Goal: Transaction & Acquisition: Purchase product/service

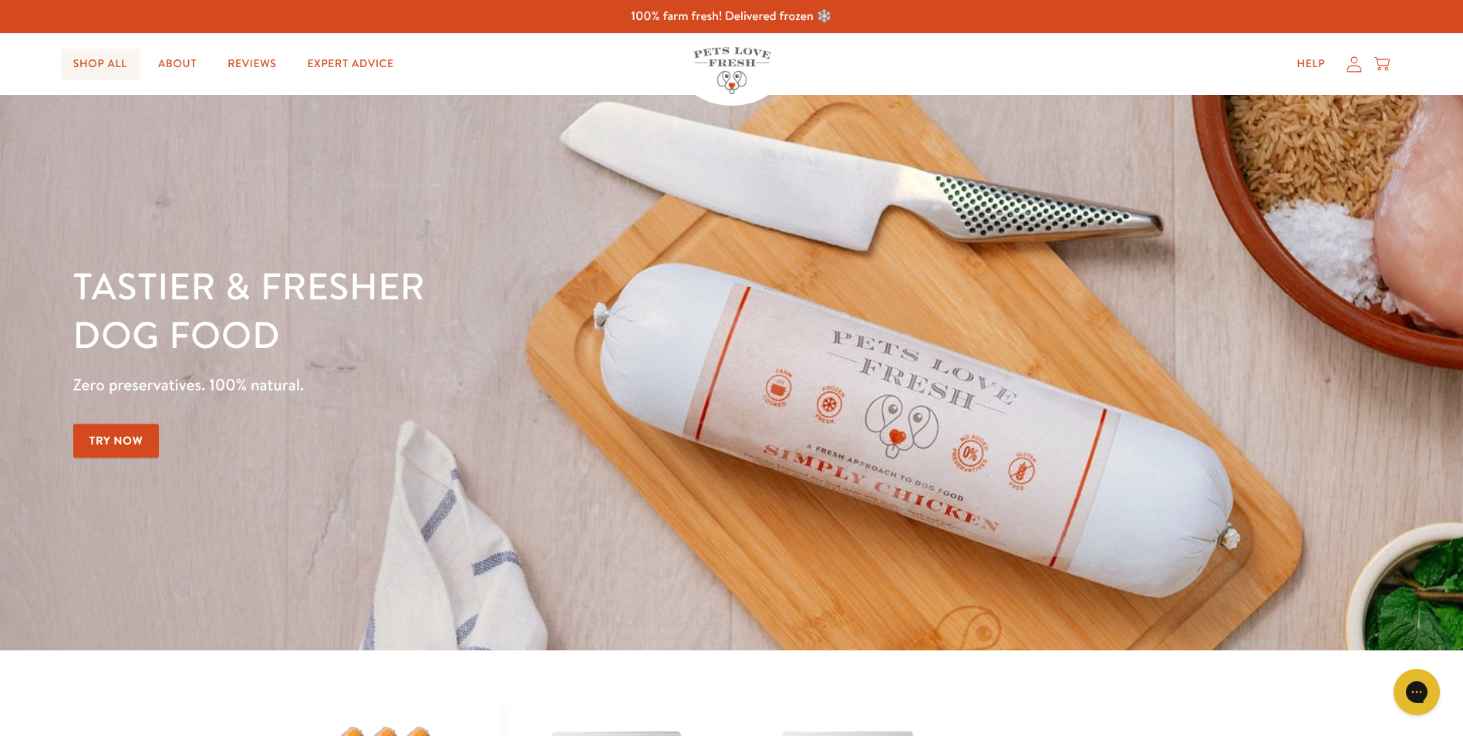
click at [101, 63] on link "Shop All" at bounding box center [100, 64] width 79 height 31
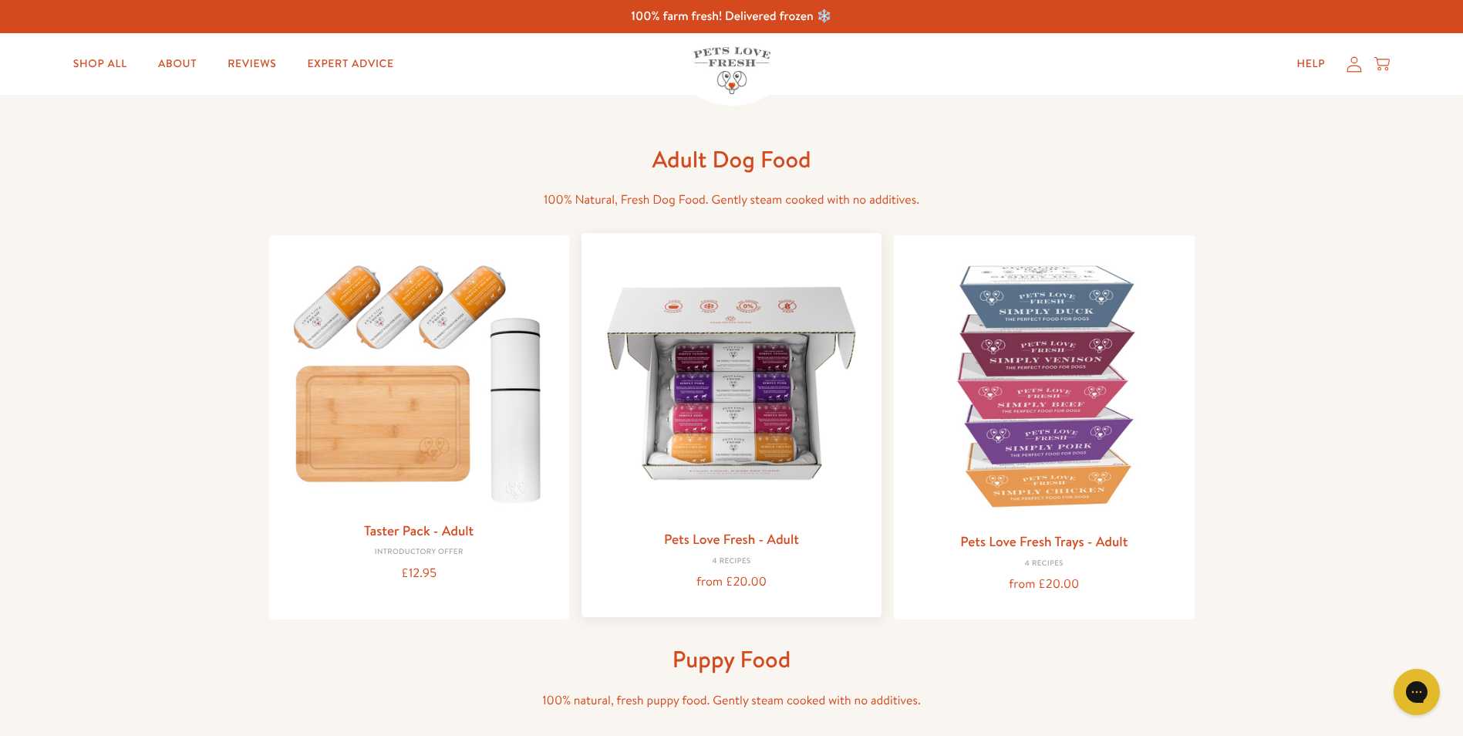
click at [720, 430] on img at bounding box center [731, 382] width 275 height 275
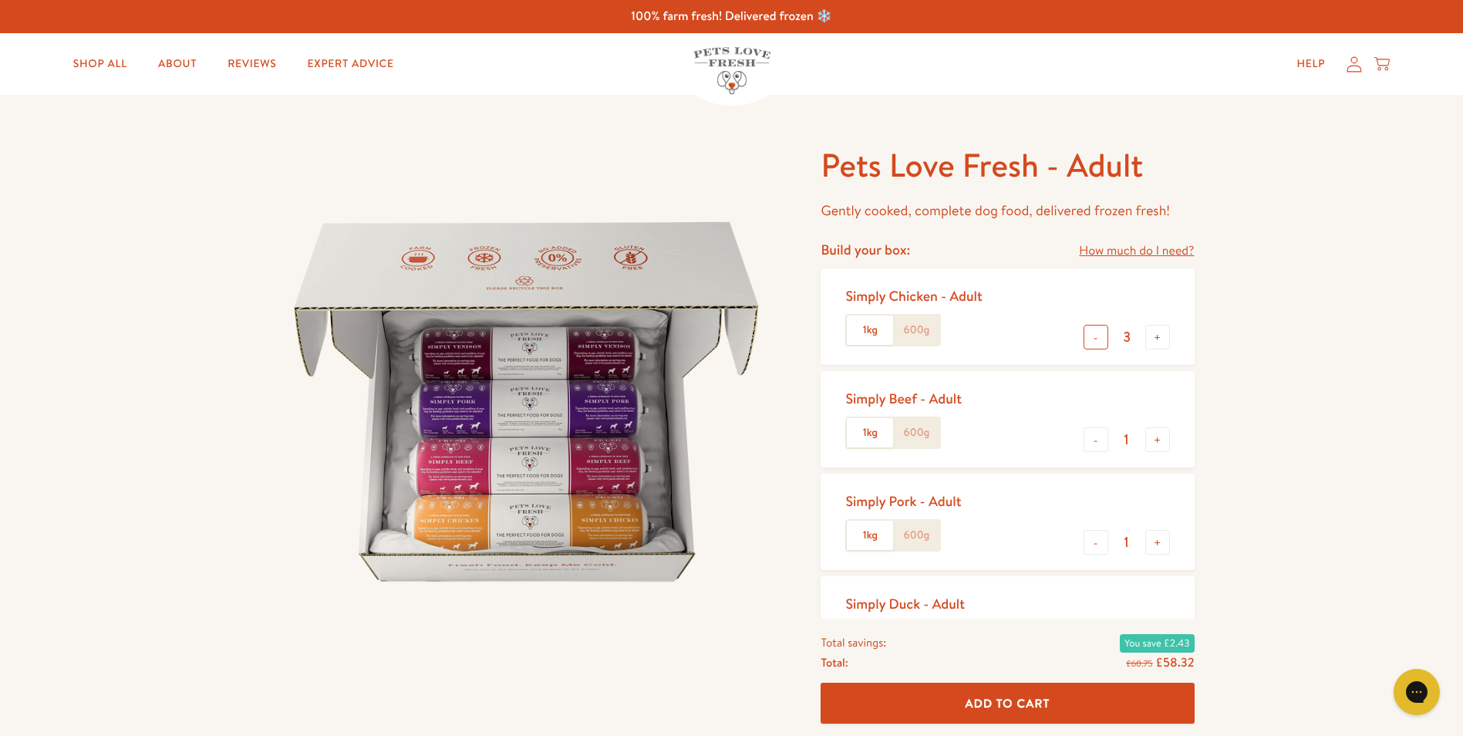
click at [1098, 339] on button "-" at bounding box center [1096, 337] width 25 height 25
type input "1"
click at [1157, 437] on button "+" at bounding box center [1158, 439] width 25 height 25
type input "2"
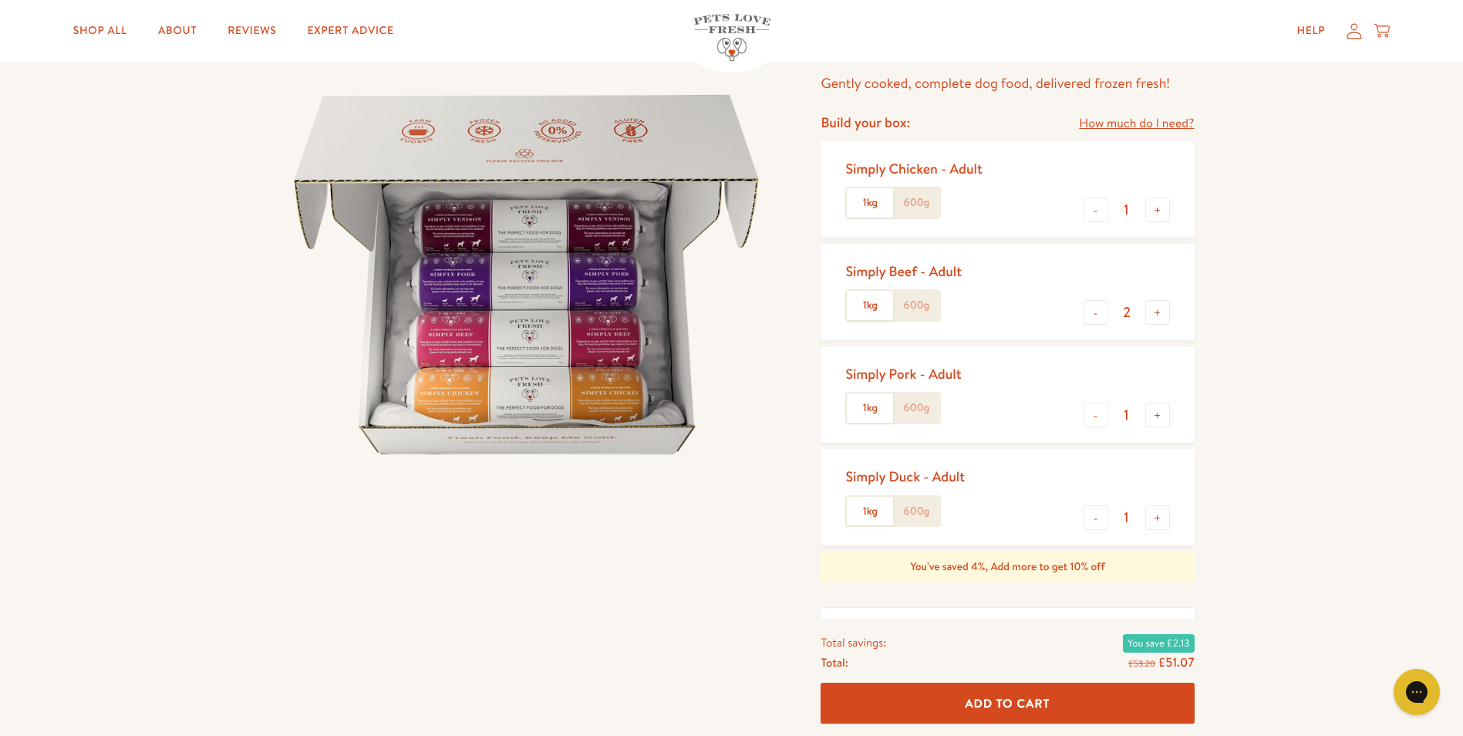
scroll to position [154, 0]
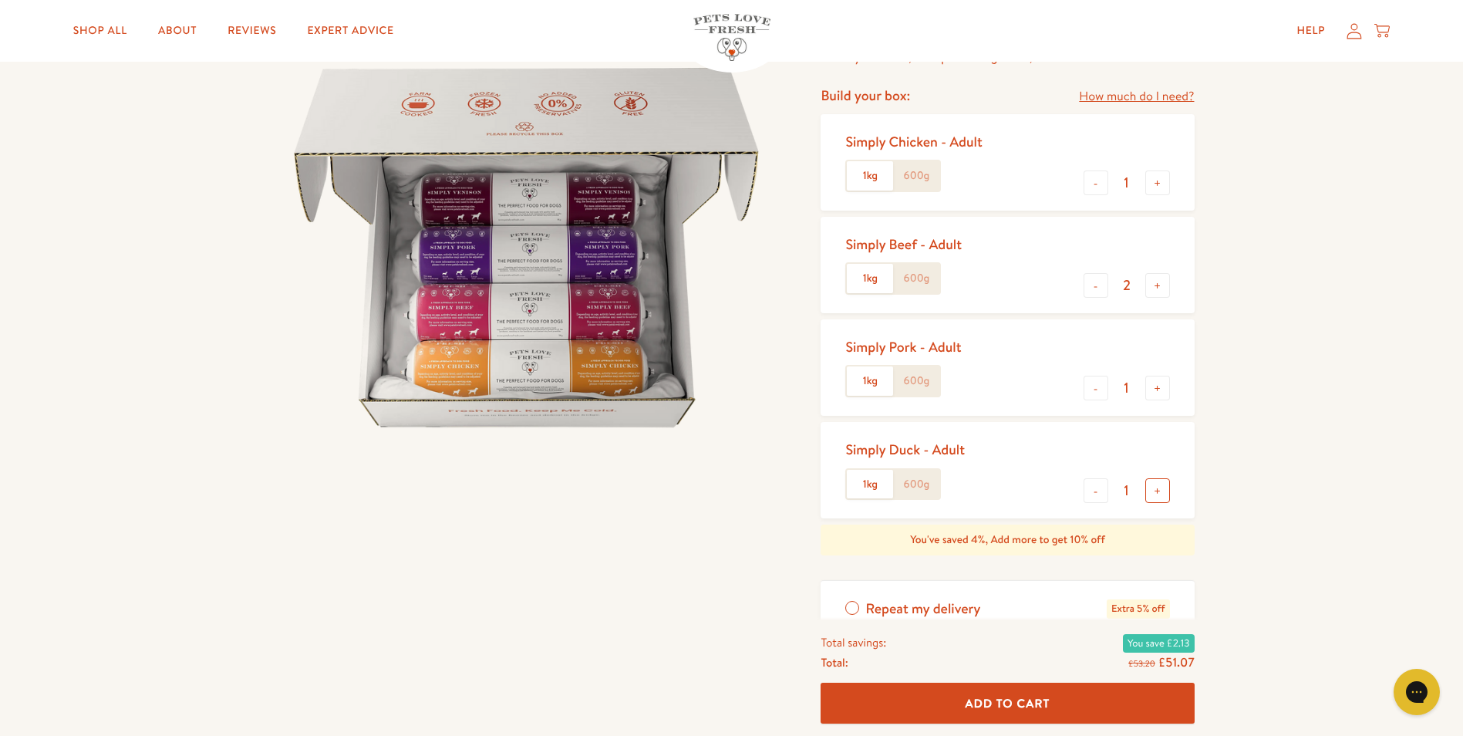
click at [1159, 489] on button "+" at bounding box center [1158, 490] width 25 height 25
type input "2"
click at [1155, 285] on button "+" at bounding box center [1158, 285] width 25 height 25
click at [1084, 285] on button "-" at bounding box center [1096, 285] width 25 height 25
click at [1085, 285] on button "-" at bounding box center [1096, 285] width 25 height 25
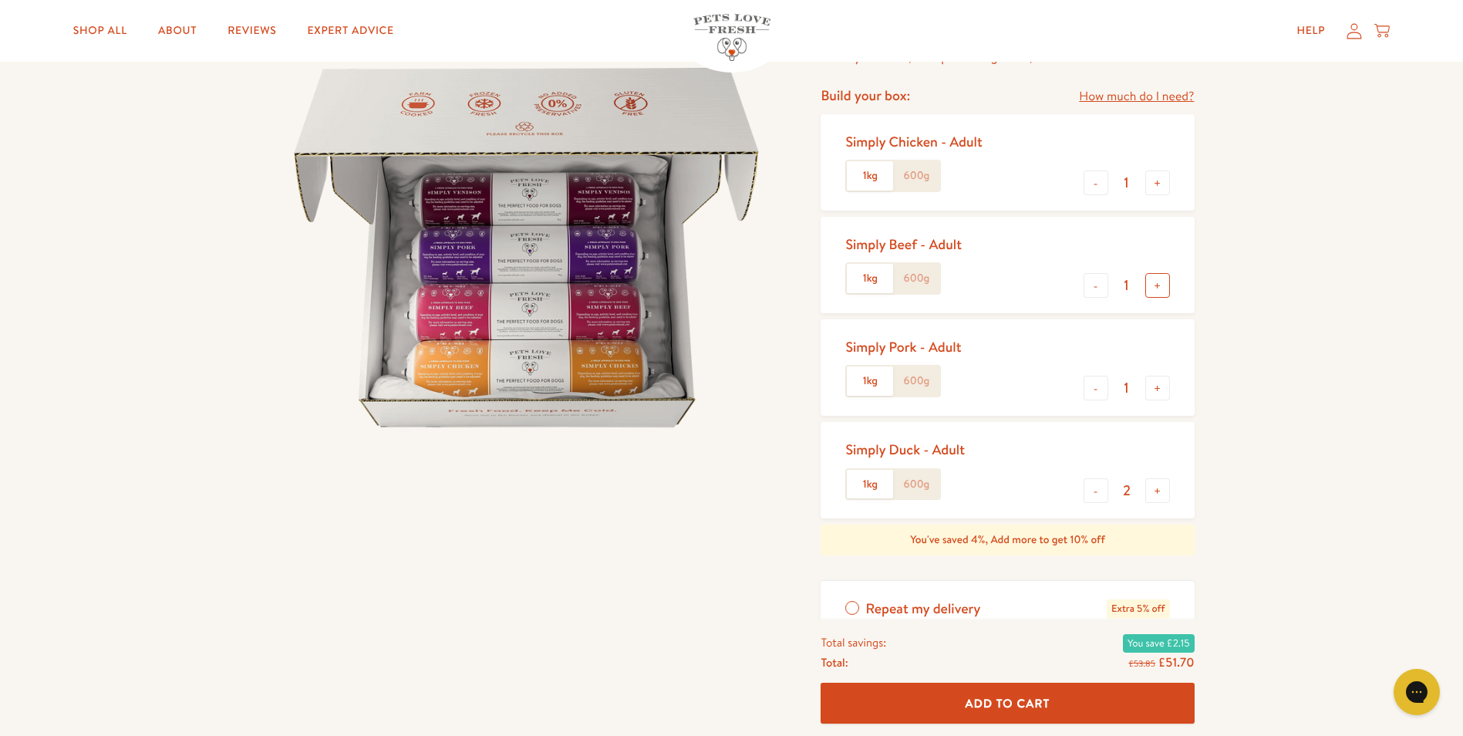
click at [1156, 282] on button "+" at bounding box center [1158, 285] width 25 height 25
type input "2"
click at [959, 701] on button "Add To Cart" at bounding box center [1007, 703] width 373 height 41
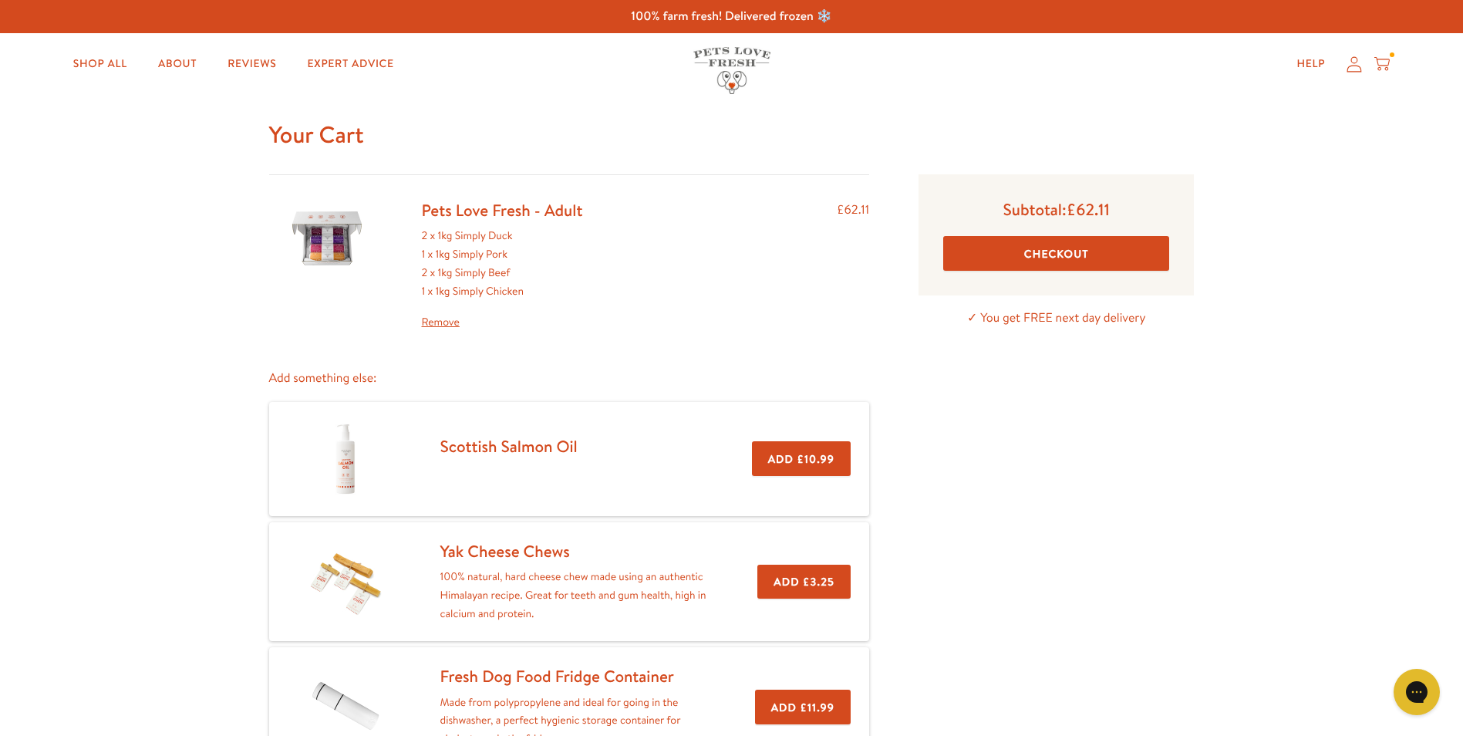
click at [987, 255] on button "Checkout" at bounding box center [1056, 253] width 226 height 35
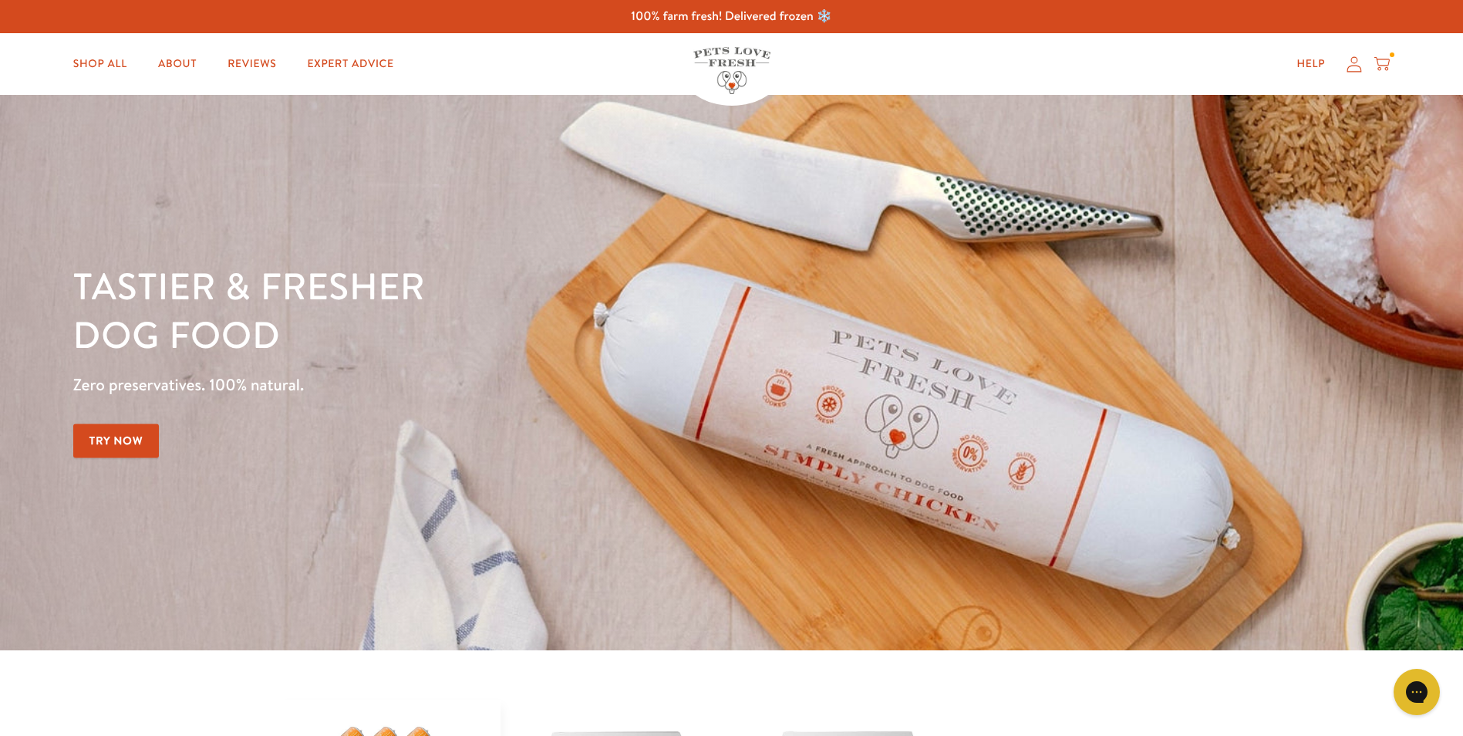
click at [140, 437] on link "Try Now" at bounding box center [116, 440] width 86 height 35
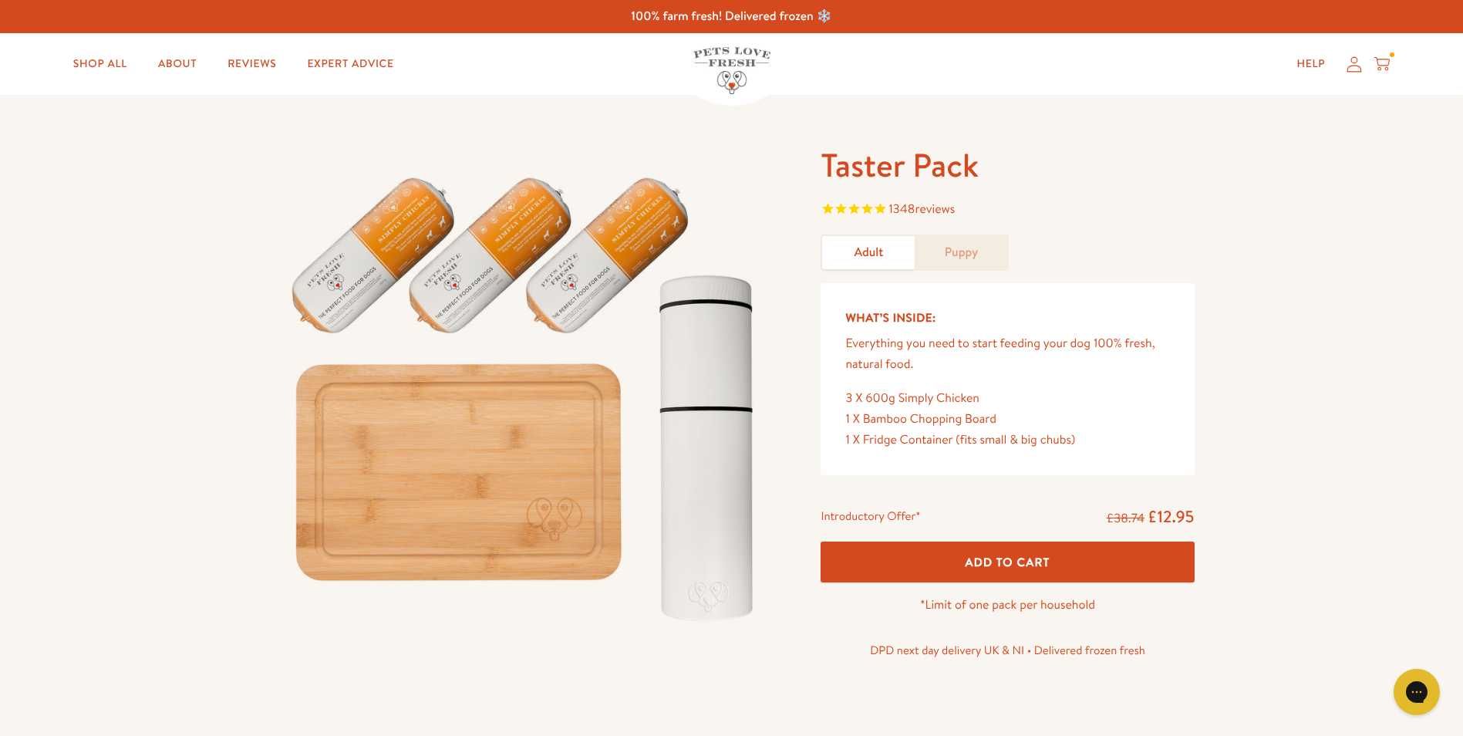
click at [928, 211] on span "reviews" at bounding box center [935, 209] width 40 height 17
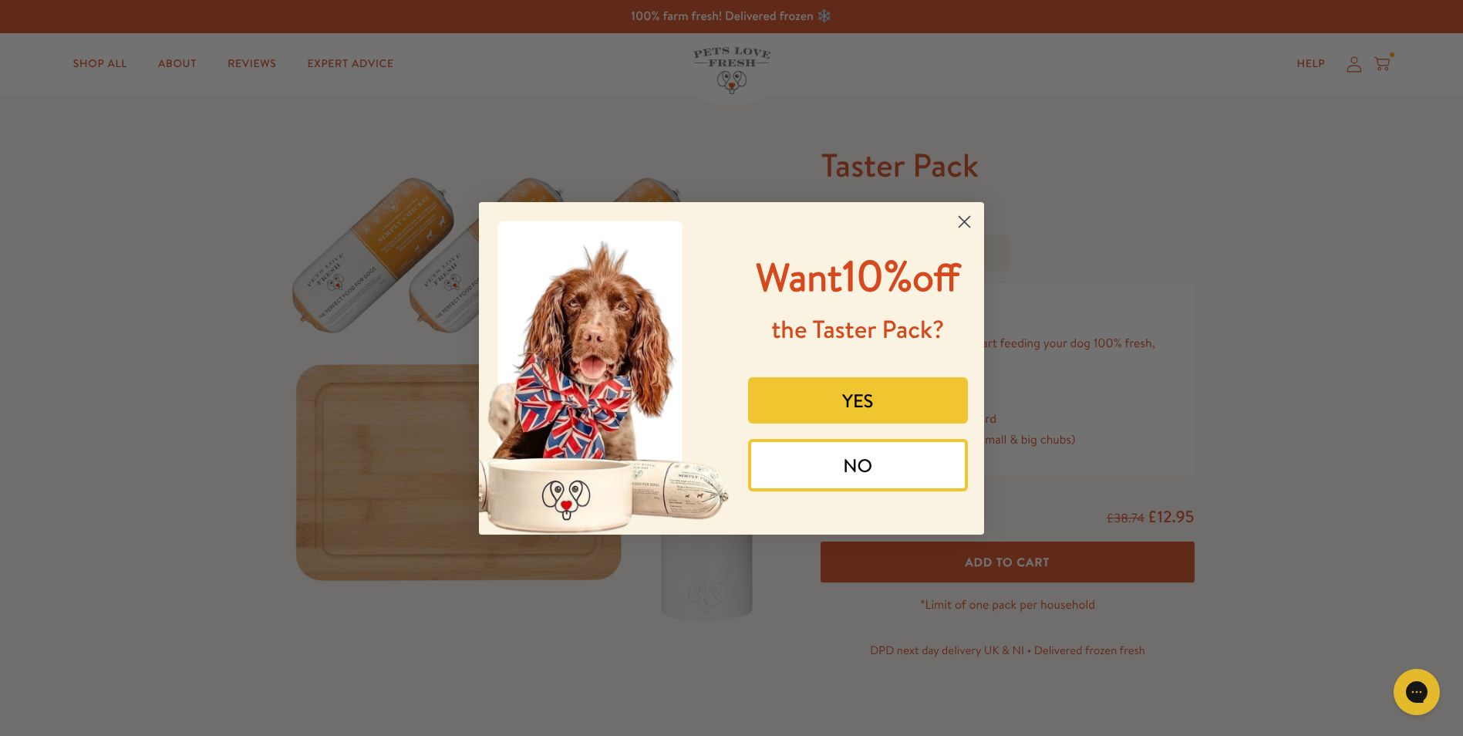
click at [966, 222] on icon "Close dialog" at bounding box center [965, 221] width 11 height 11
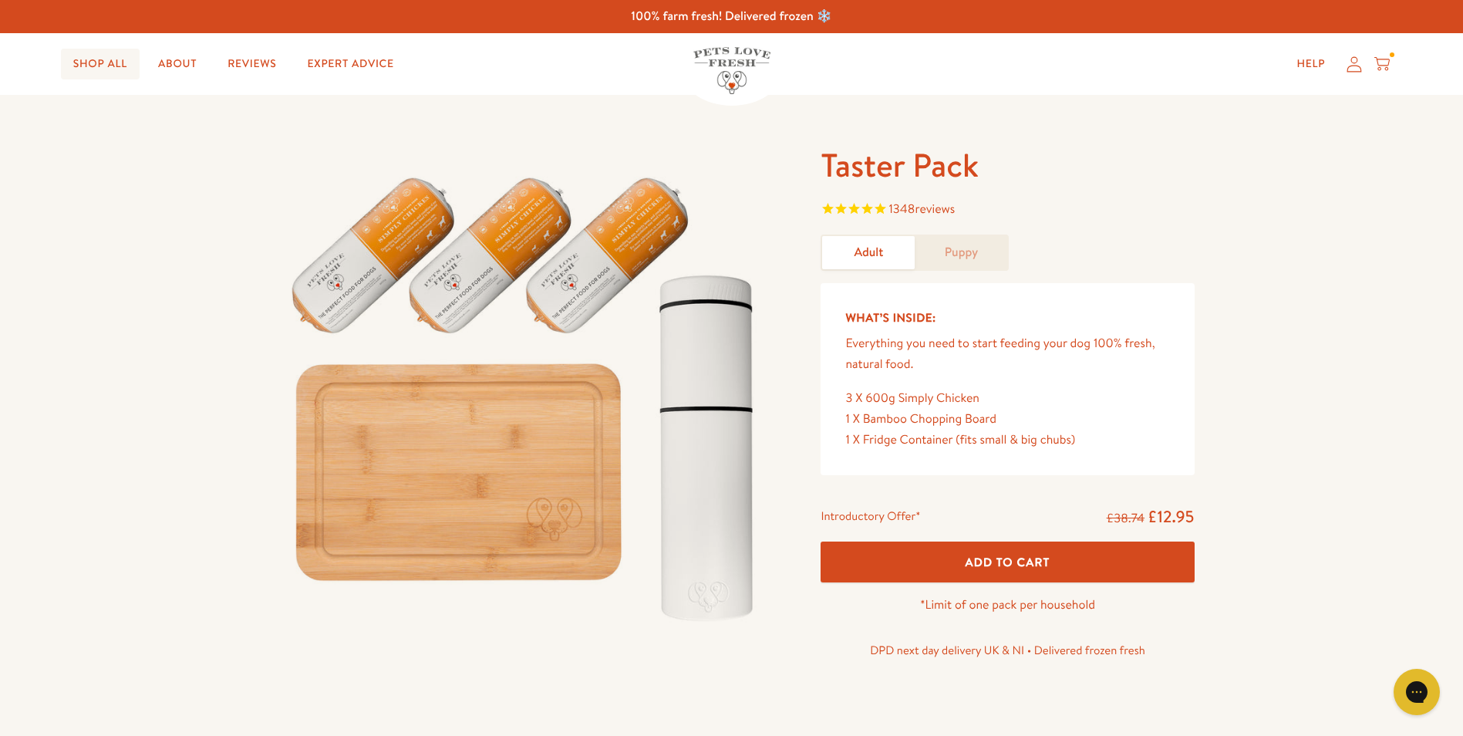
click at [96, 63] on link "Shop All" at bounding box center [100, 64] width 79 height 31
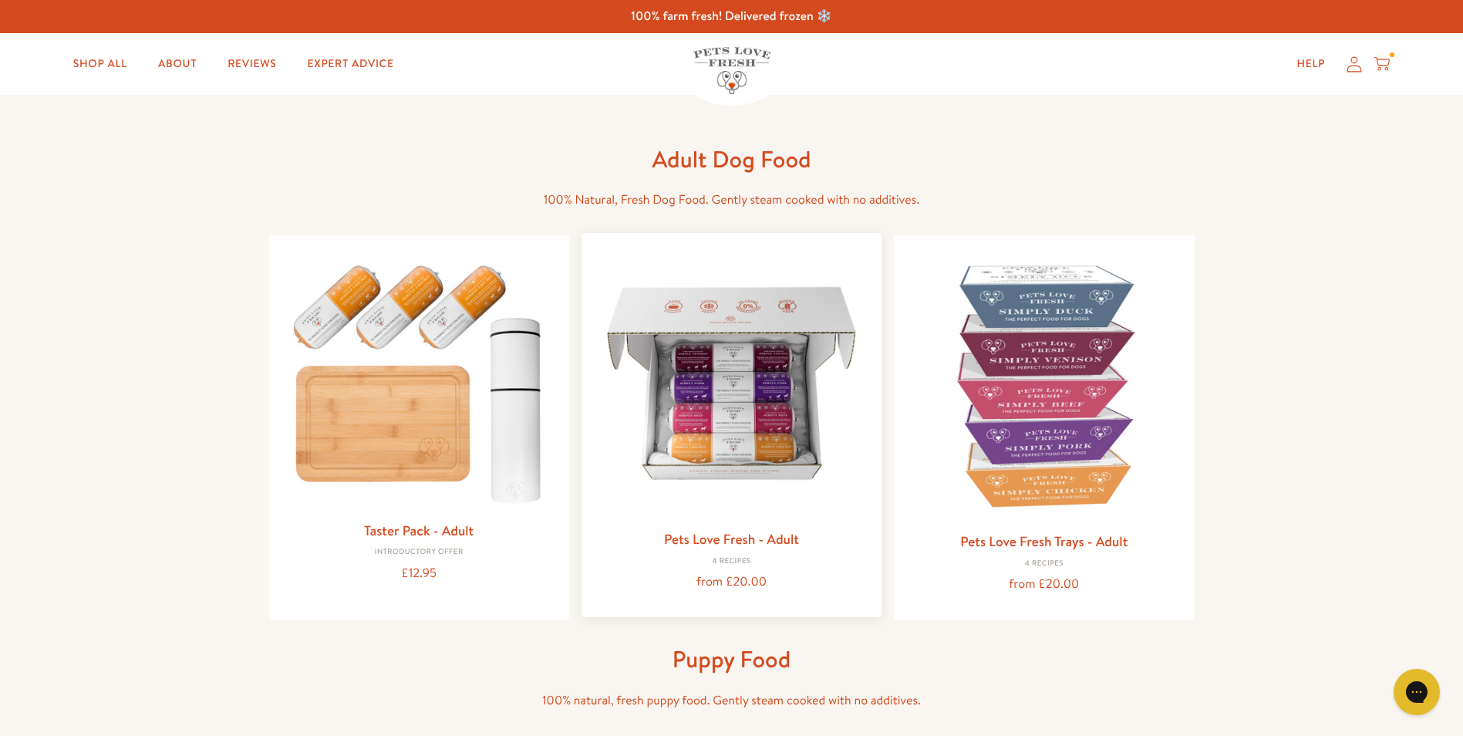
click at [744, 456] on img at bounding box center [731, 382] width 275 height 275
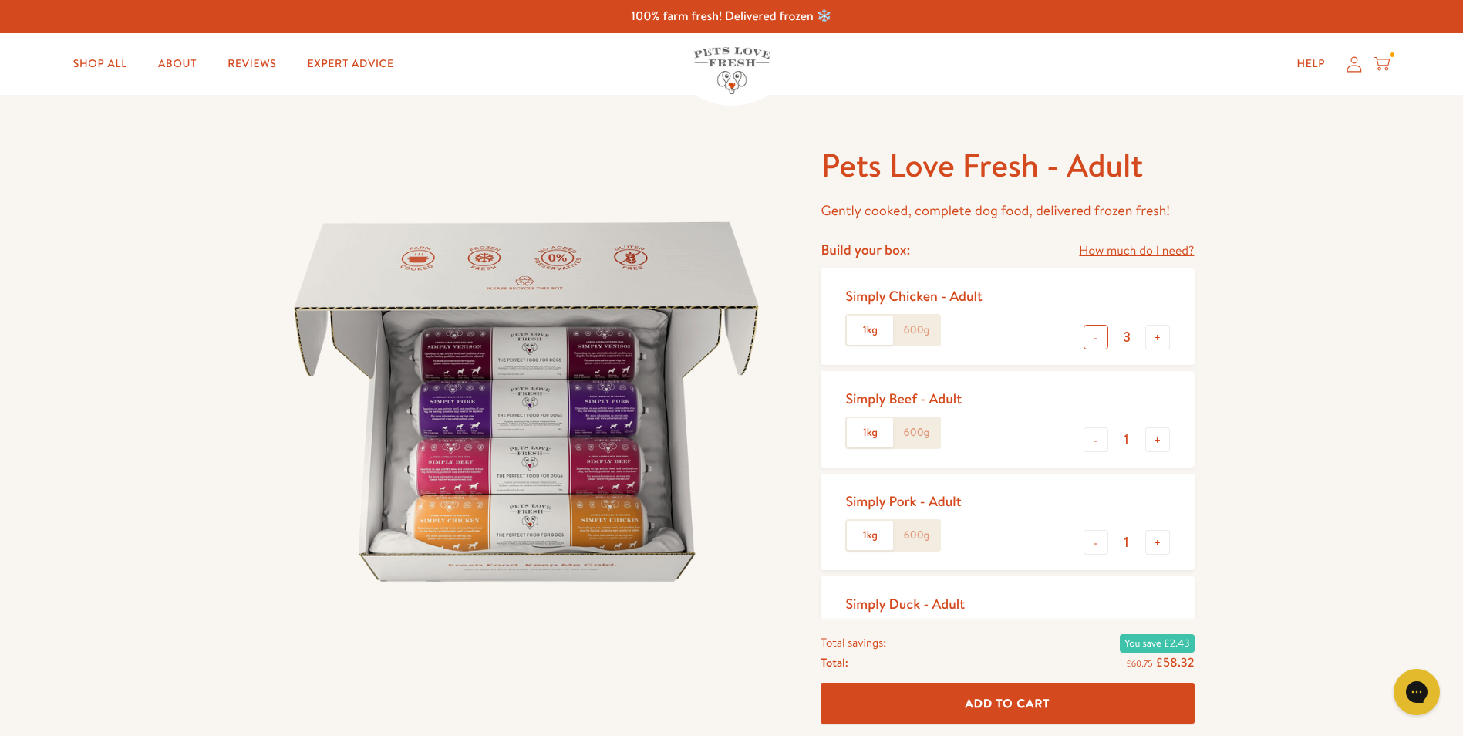
click at [1093, 342] on button "-" at bounding box center [1096, 337] width 25 height 25
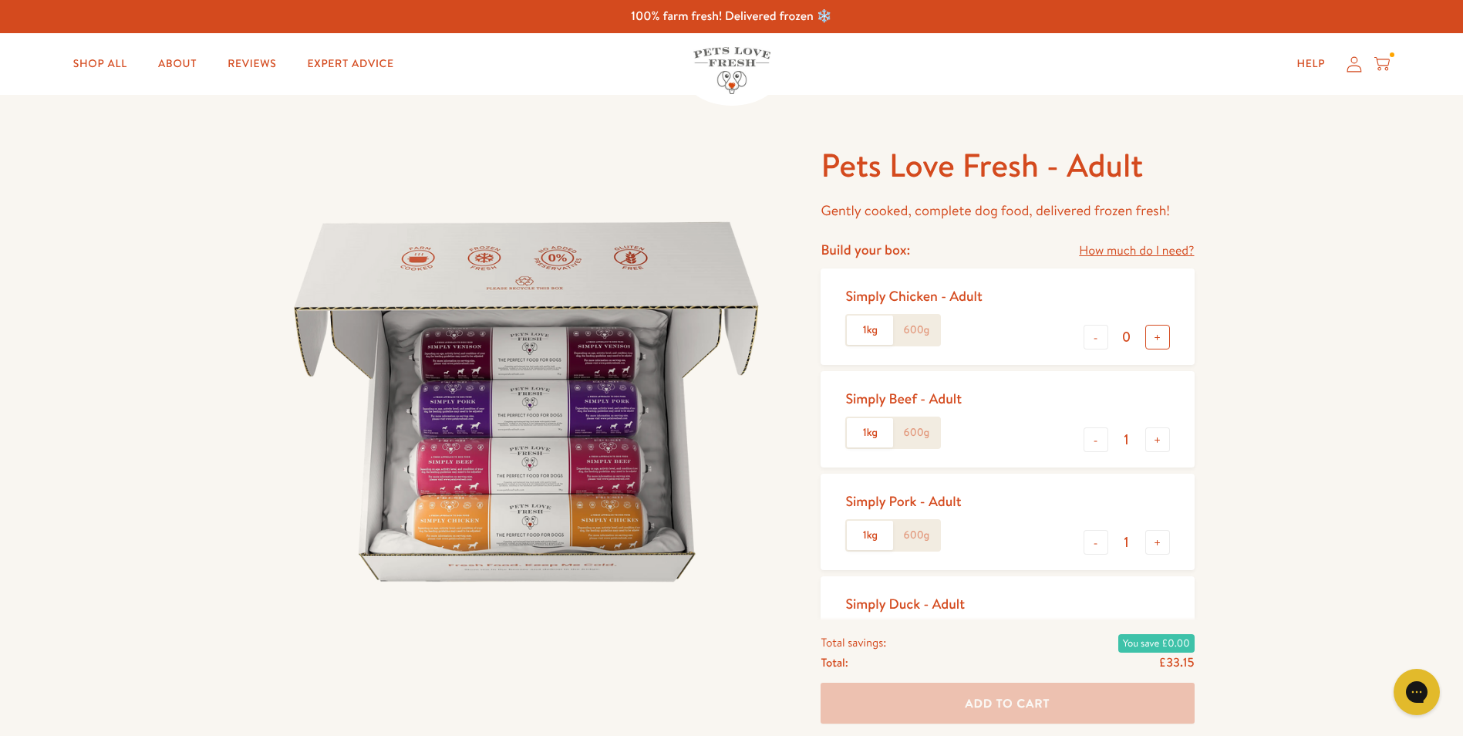
click at [1156, 342] on button "+" at bounding box center [1158, 337] width 25 height 25
type input "1"
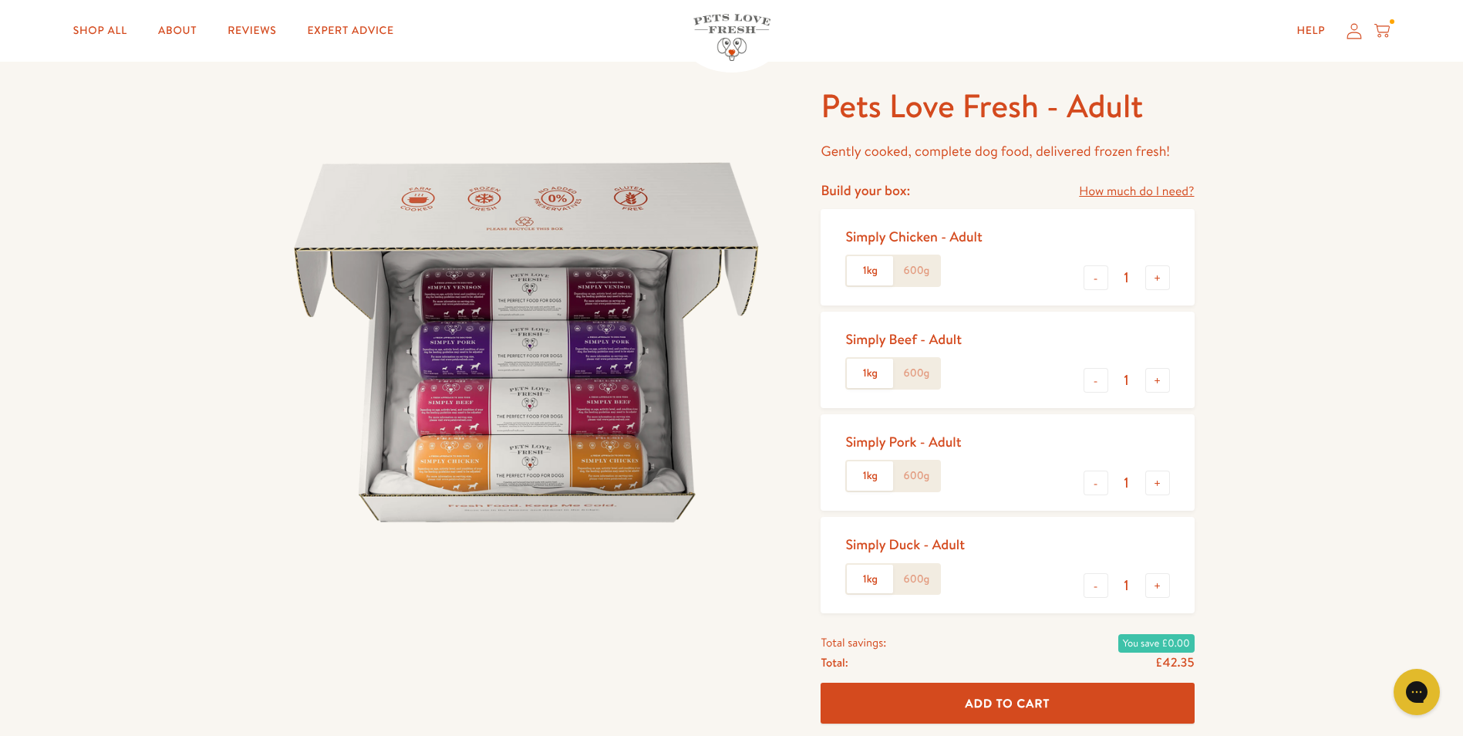
scroll to position [154, 0]
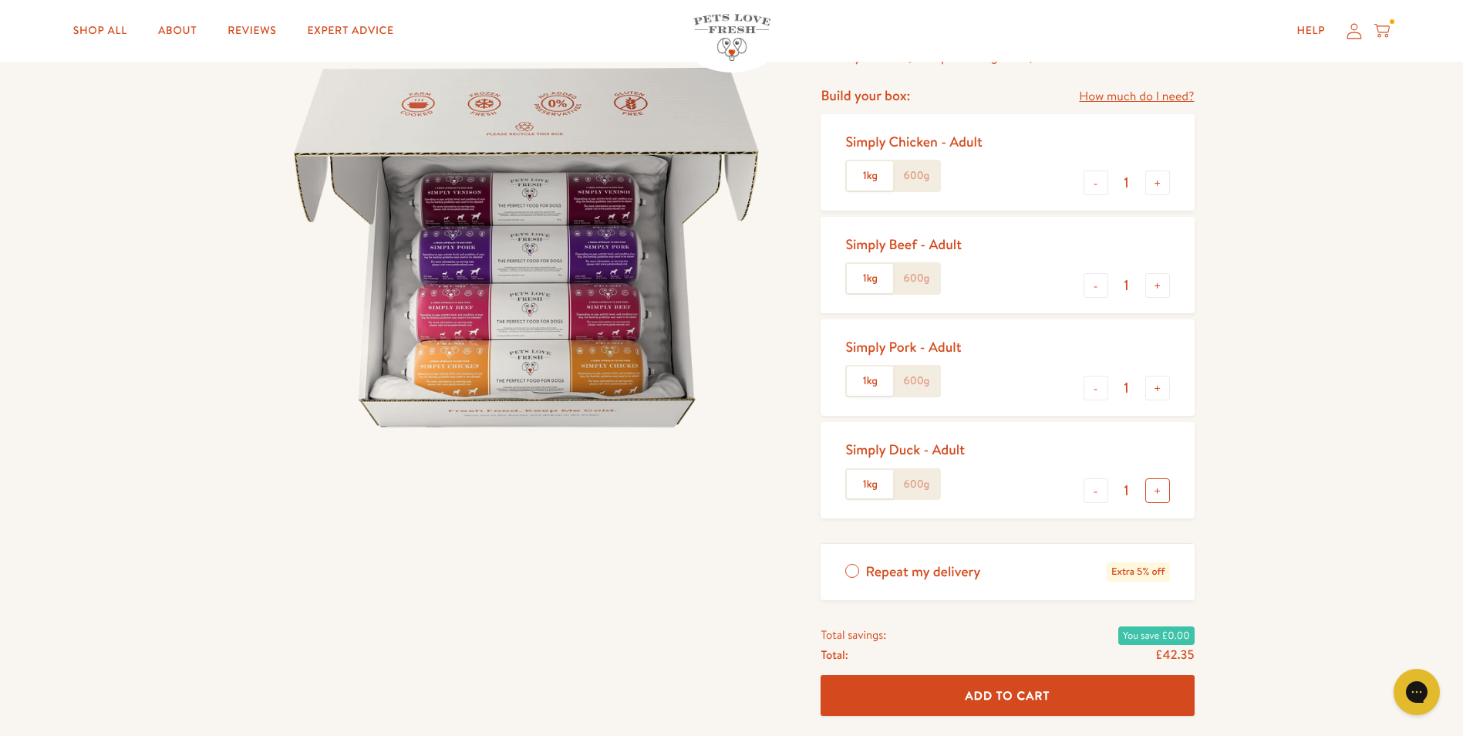
click at [1162, 492] on button "+" at bounding box center [1158, 490] width 25 height 25
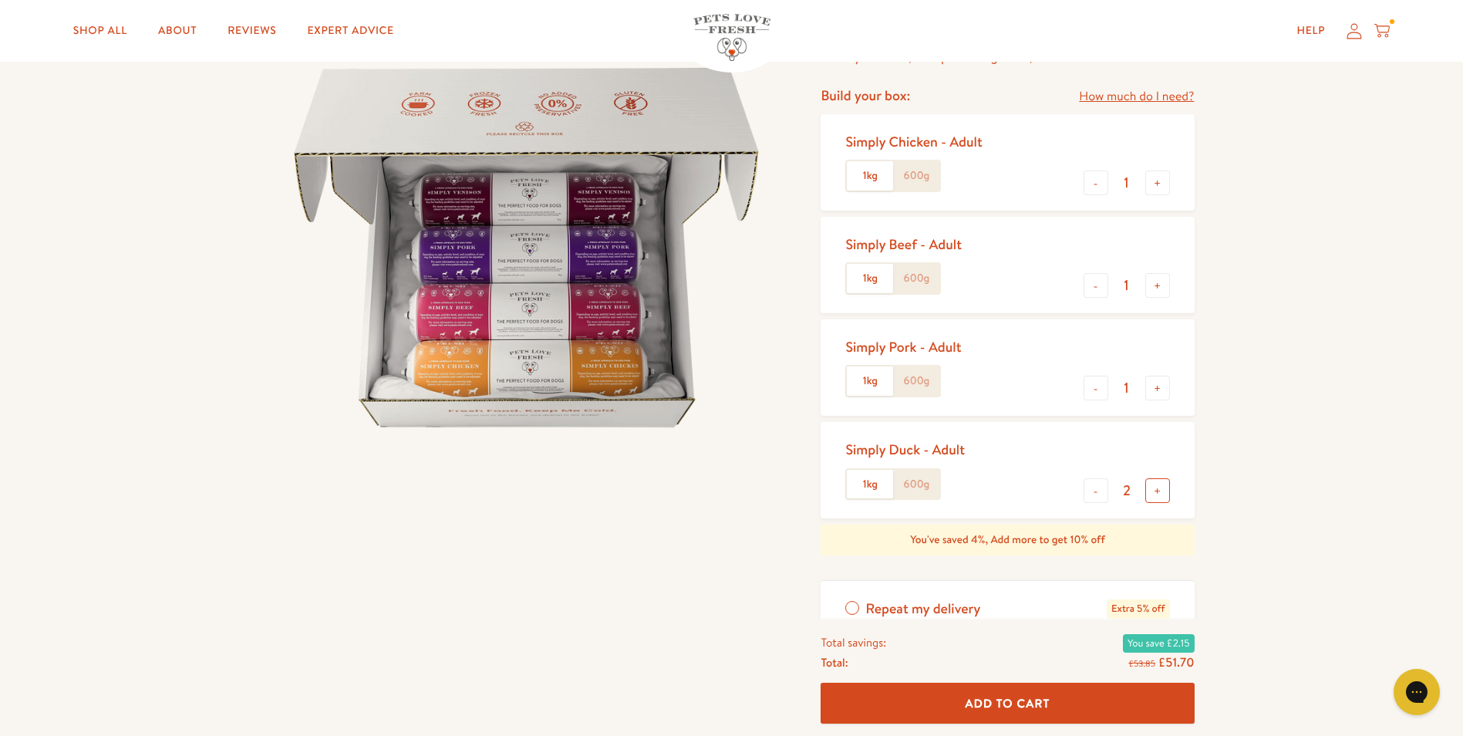
click at [1162, 492] on button "+" at bounding box center [1158, 490] width 25 height 25
click at [1102, 494] on button "-" at bounding box center [1096, 490] width 25 height 25
type input "2"
click at [1017, 701] on span "Add To Cart" at bounding box center [1008, 703] width 85 height 16
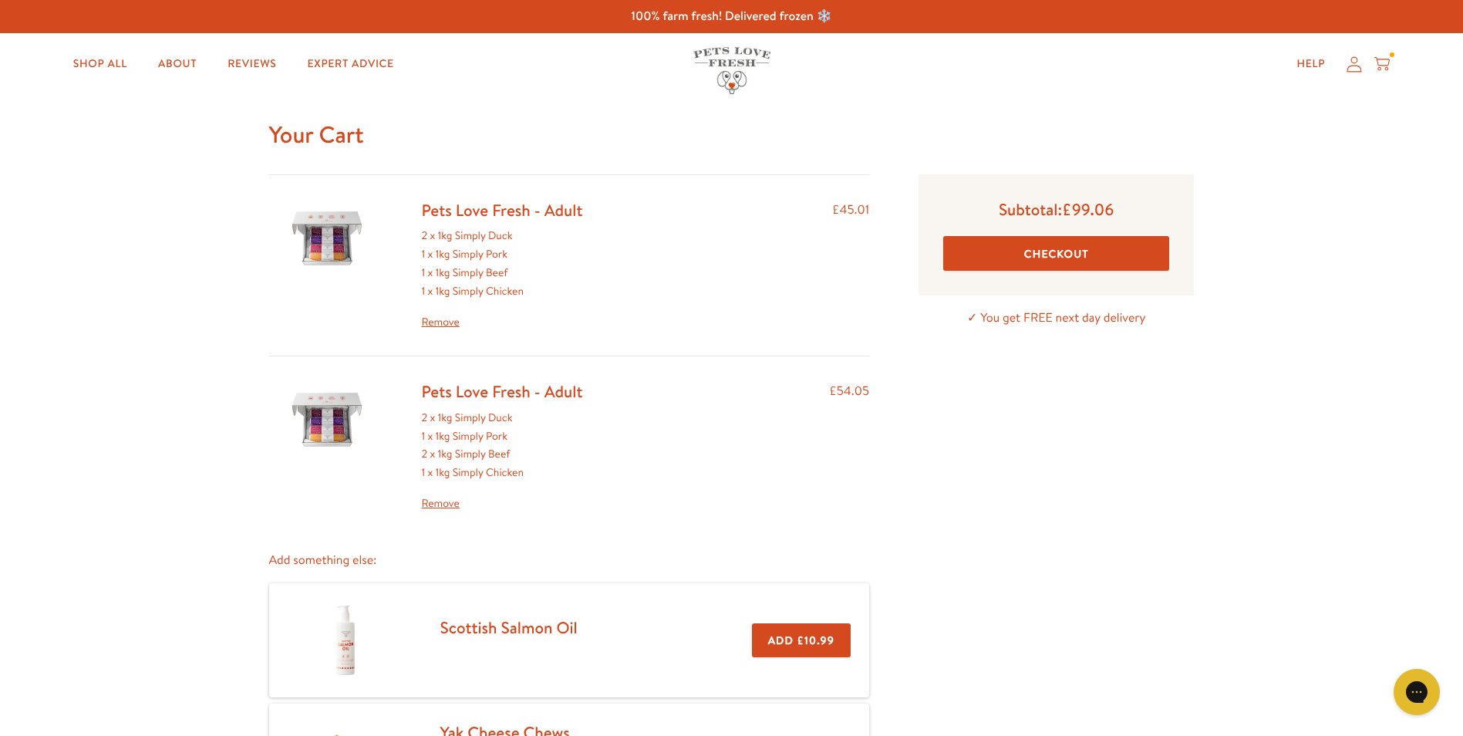
click at [442, 502] on link "Remove" at bounding box center [502, 503] width 161 height 19
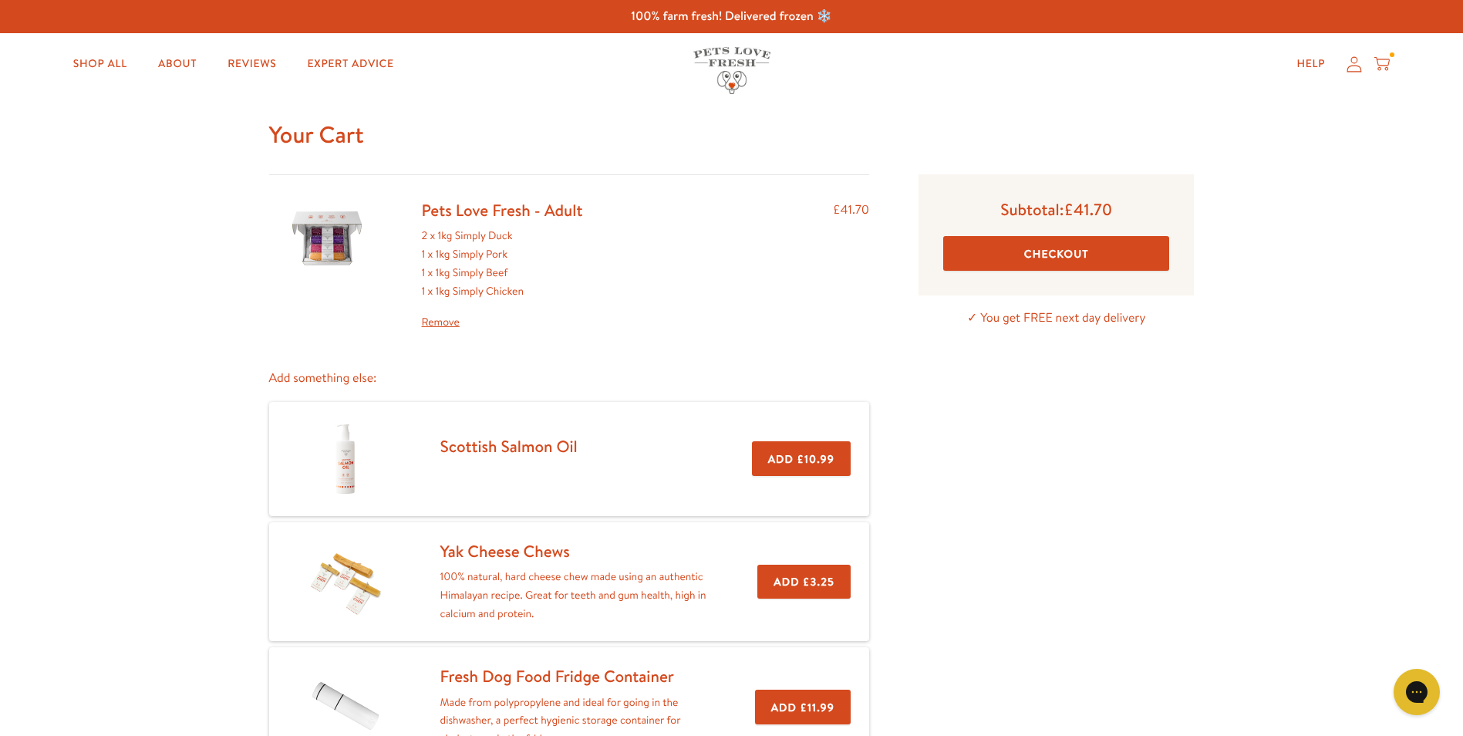
click at [1038, 248] on button "Checkout" at bounding box center [1056, 253] width 226 height 35
